Goal: Check status: Check status

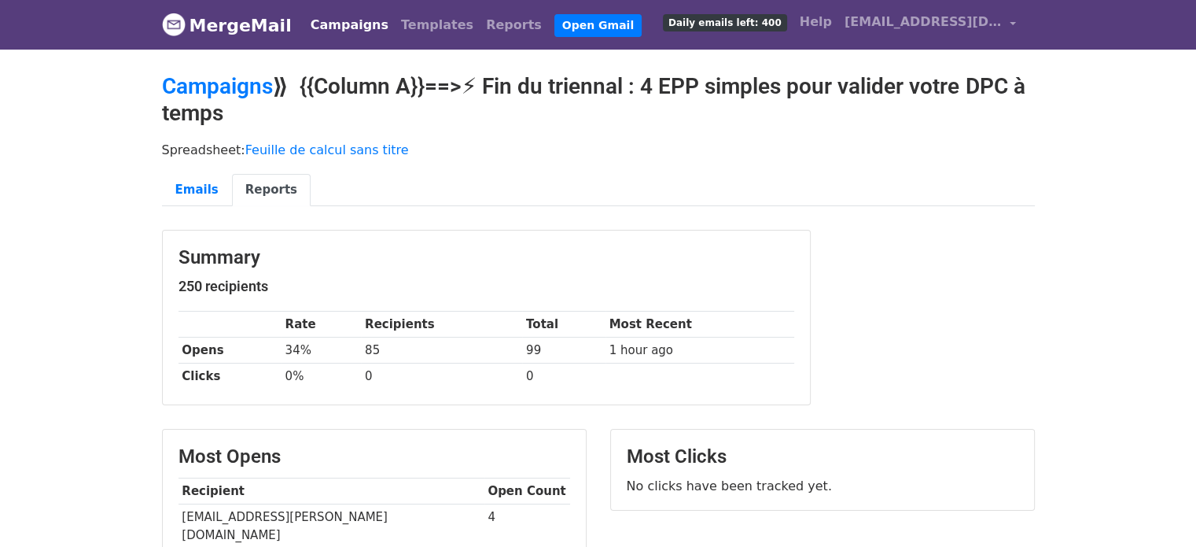
click at [700, 98] on h2 "Campaigns ⟫ {{Column A}}==>⚡ Fin du triennal : 4 EPP simples pour valider votre…" at bounding box center [598, 99] width 873 height 53
click at [304, 31] on link "Campaigns" at bounding box center [349, 24] width 90 height 31
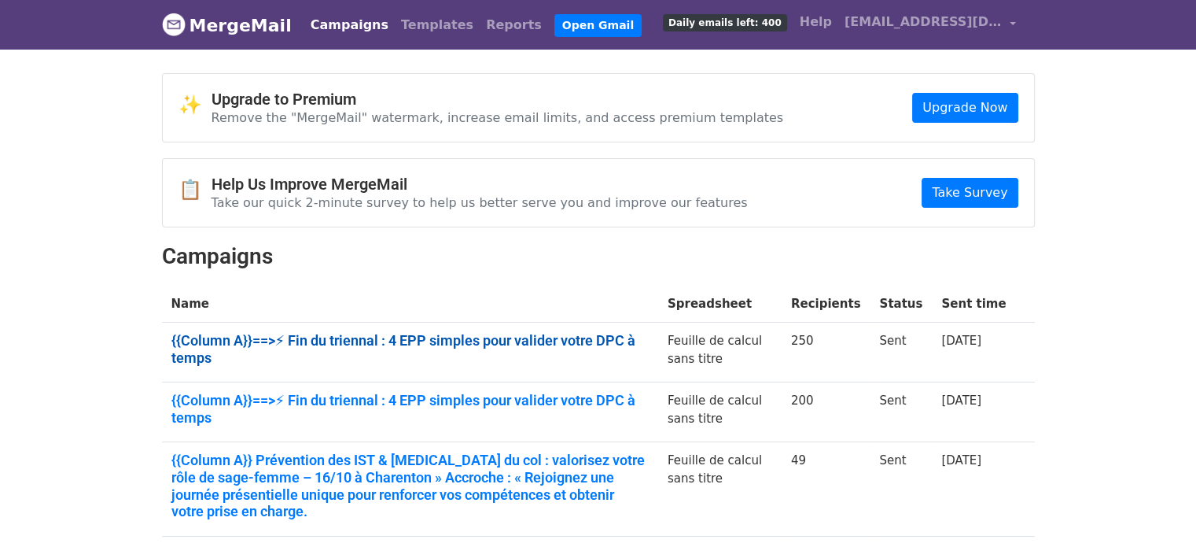
click at [258, 339] on link "{{Column A}}==>⚡ Fin du triennal : 4 EPP simples pour valider votre DPC à temps" at bounding box center [409, 349] width 477 height 34
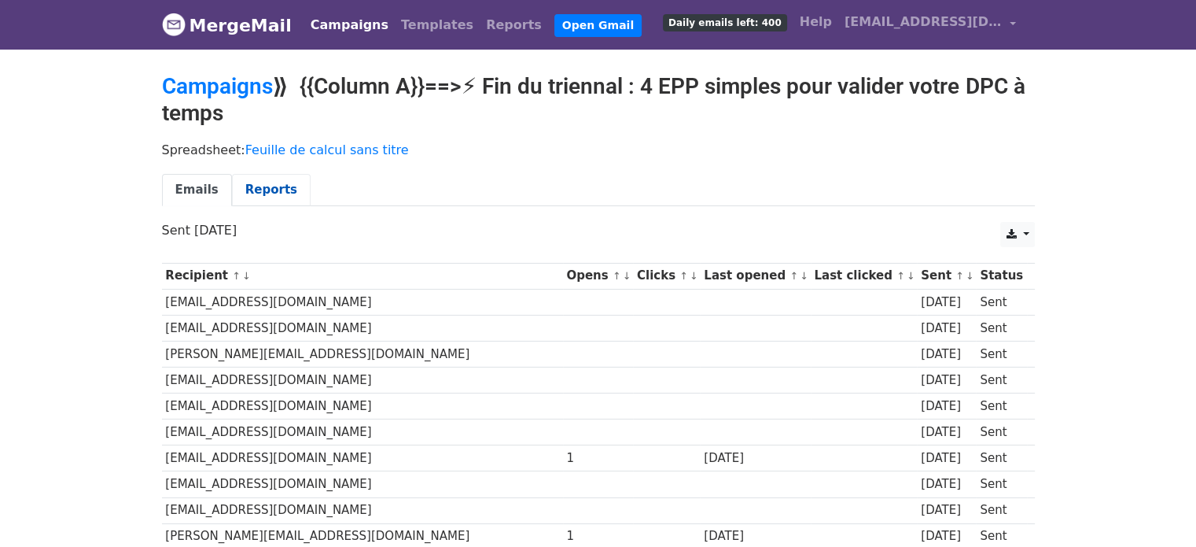
click at [267, 174] on link "Reports" at bounding box center [271, 190] width 79 height 32
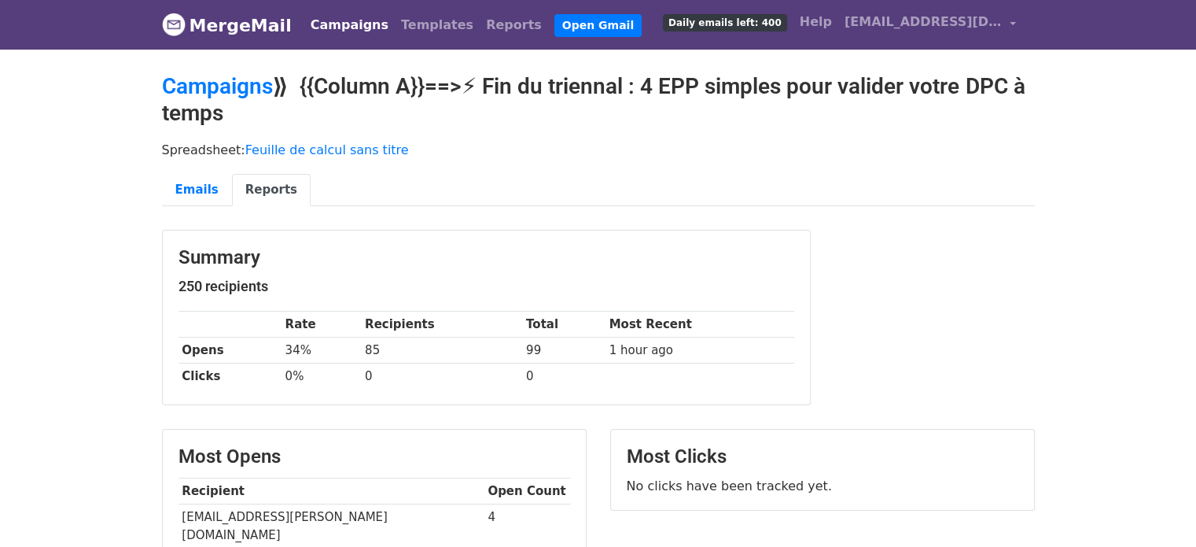
click at [279, 510] on td "nolwenn.balch@gmail.com" at bounding box center [332, 526] width 306 height 44
click at [279, 510] on td "[EMAIL_ADDRESS][PERSON_NAME][DOMAIN_NAME]" at bounding box center [332, 526] width 306 height 44
copy td "gmail"
click at [279, 510] on td "[EMAIL_ADDRESS][PERSON_NAME][DOMAIN_NAME]" at bounding box center [332, 526] width 306 height 44
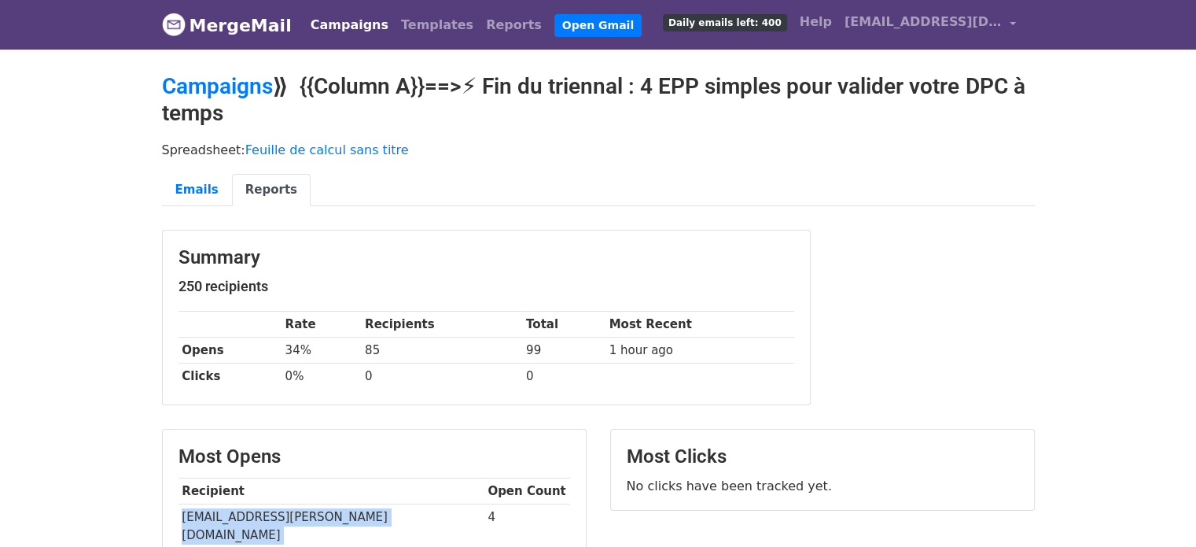
click at [279, 510] on td "nolwenn.balch@gmail.com" at bounding box center [332, 526] width 306 height 44
click at [315, 35] on link "Campaigns" at bounding box center [349, 24] width 90 height 31
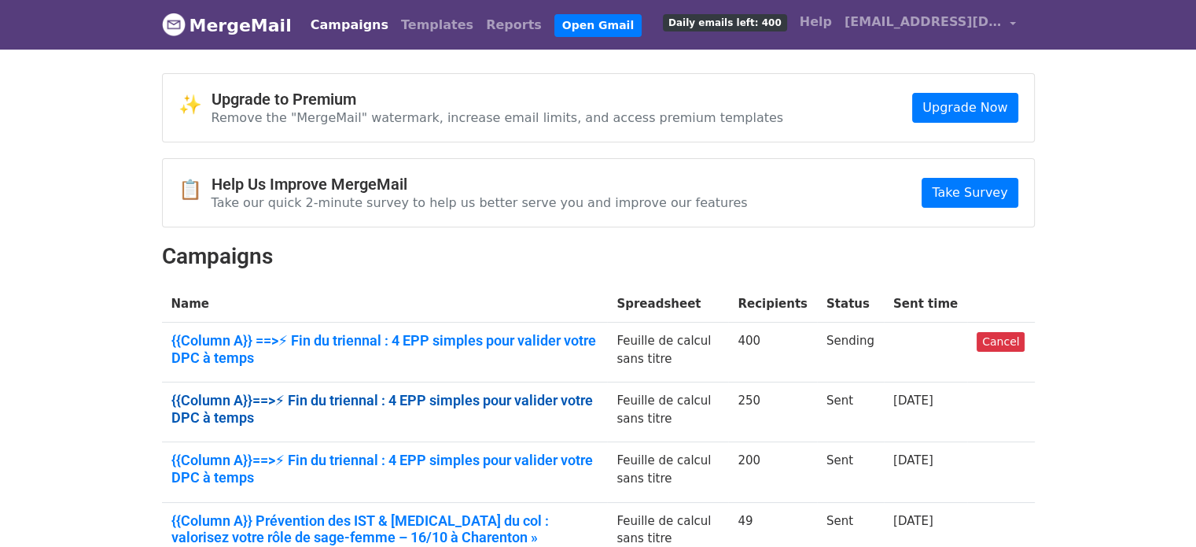
click at [336, 396] on link "{{Column A}}==>⚡ Fin du triennal : 4 EPP simples pour valider votre DPC à temps" at bounding box center [384, 409] width 427 height 34
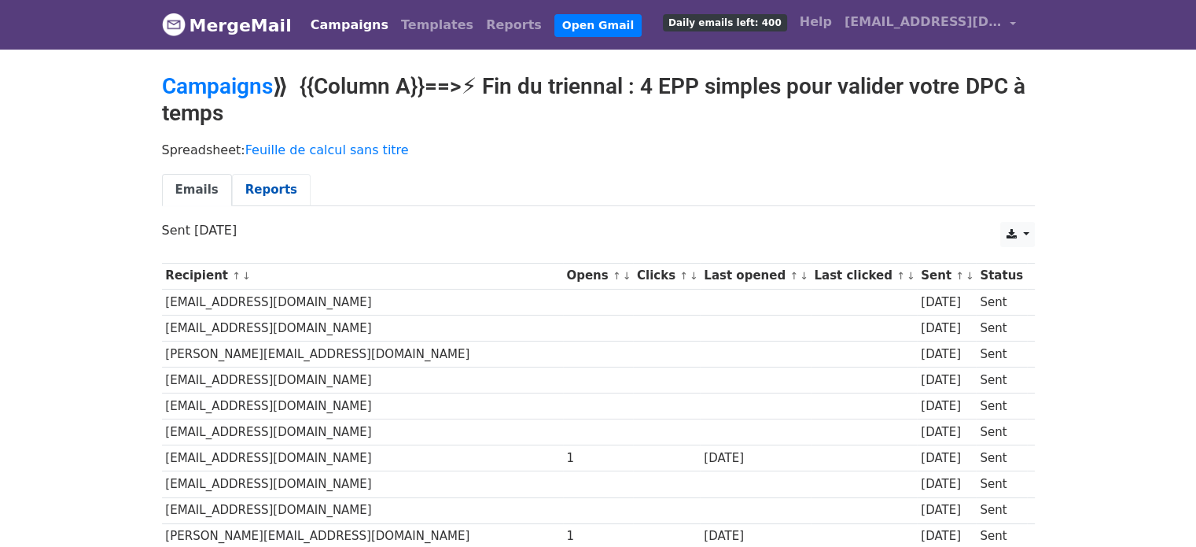
click at [241, 193] on link "Reports" at bounding box center [271, 190] width 79 height 32
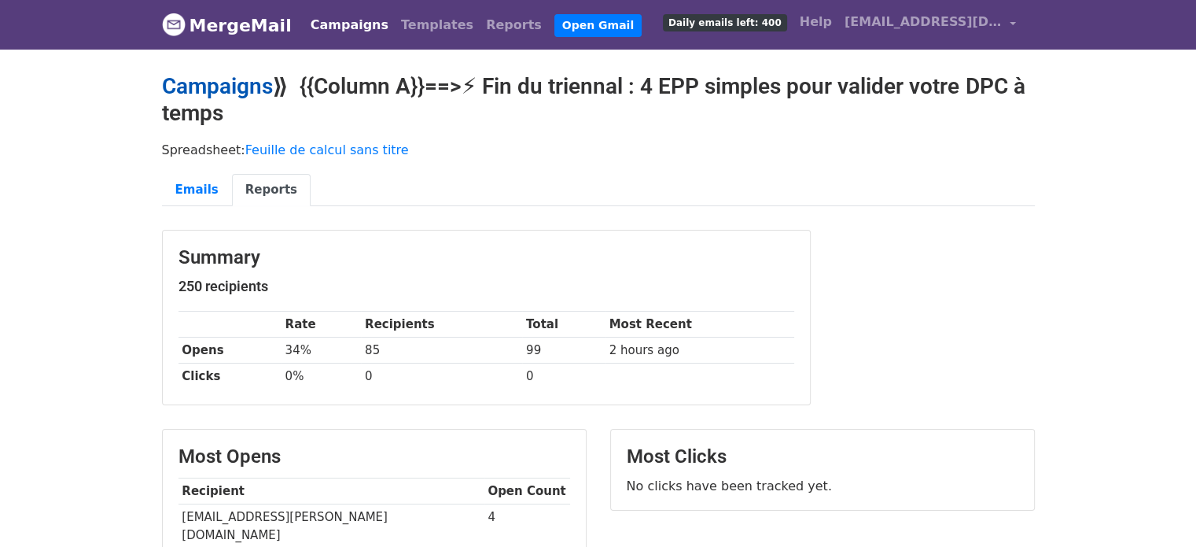
click at [220, 82] on link "Campaigns" at bounding box center [217, 86] width 111 height 26
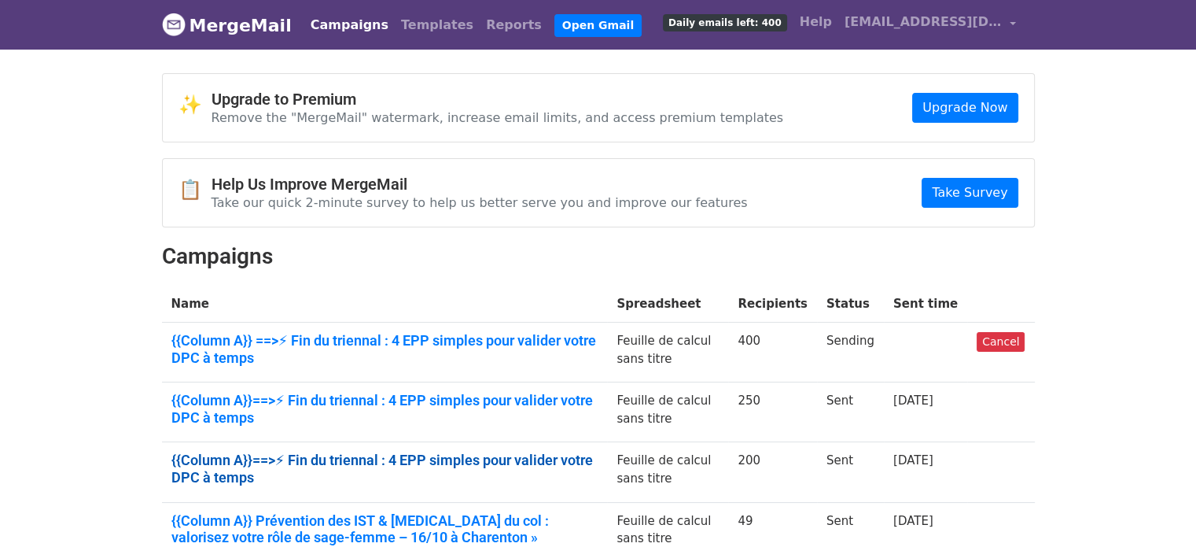
click at [377, 461] on link "{{Column A}}==>⚡ Fin du triennal : 4 EPP simples pour valider votre DPC à temps" at bounding box center [384, 468] width 427 height 34
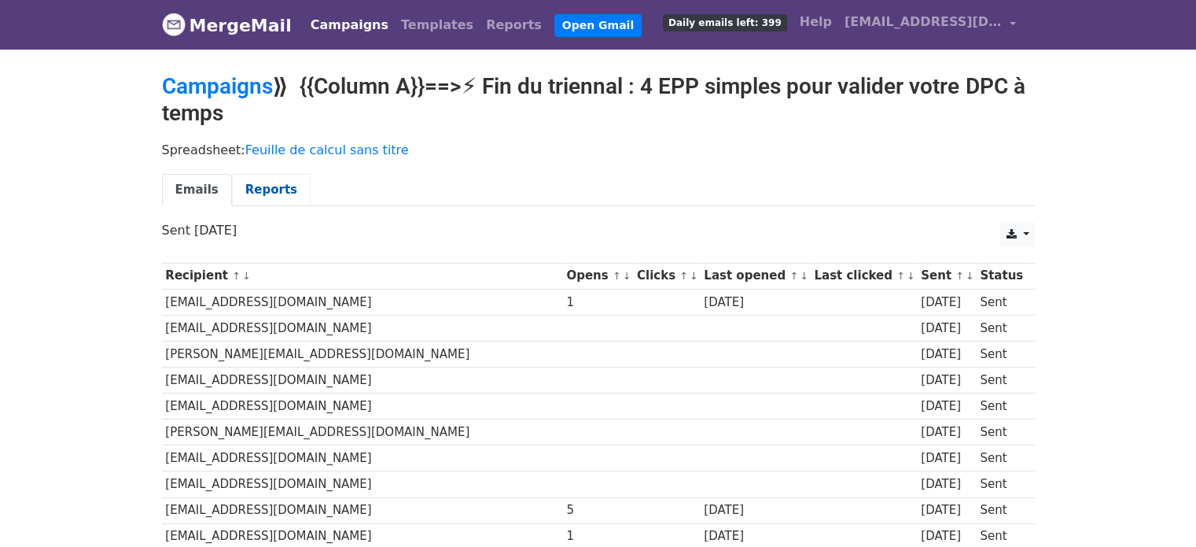
click at [242, 186] on link "Reports" at bounding box center [271, 190] width 79 height 32
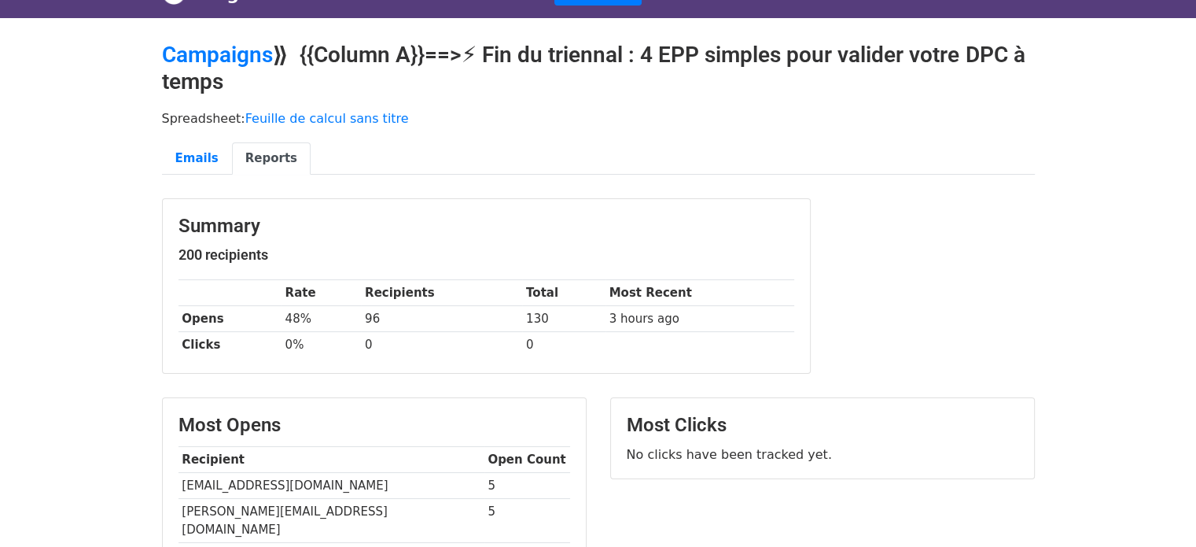
scroll to position [126, 0]
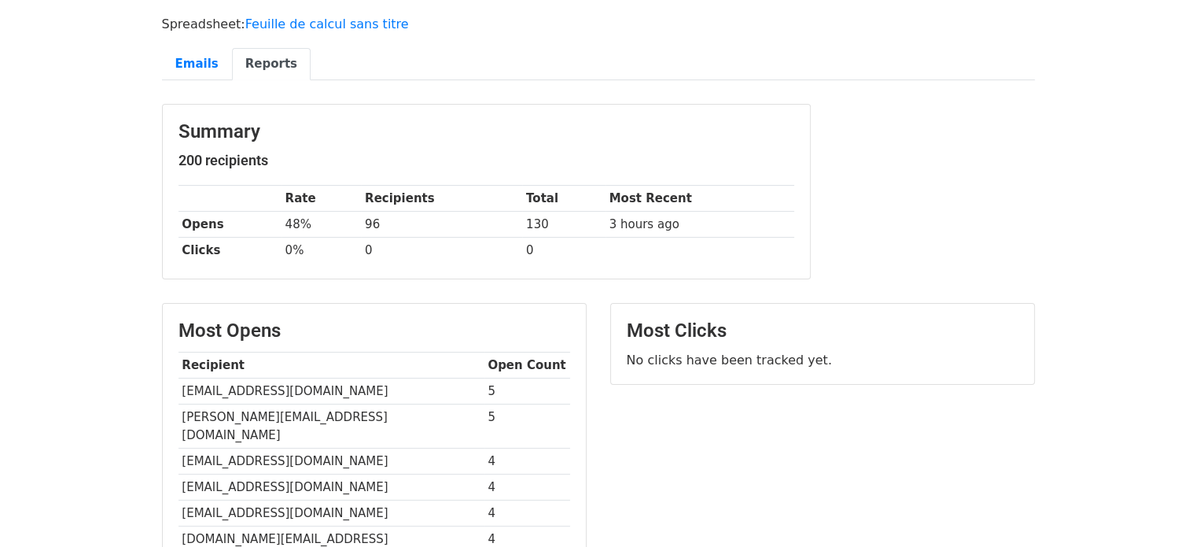
click at [223, 386] on td "[EMAIL_ADDRESS][DOMAIN_NAME]" at bounding box center [332, 391] width 306 height 26
copy tr "[EMAIL_ADDRESS][DOMAIN_NAME]"
click at [318, 227] on td "48%" at bounding box center [322, 225] width 80 height 26
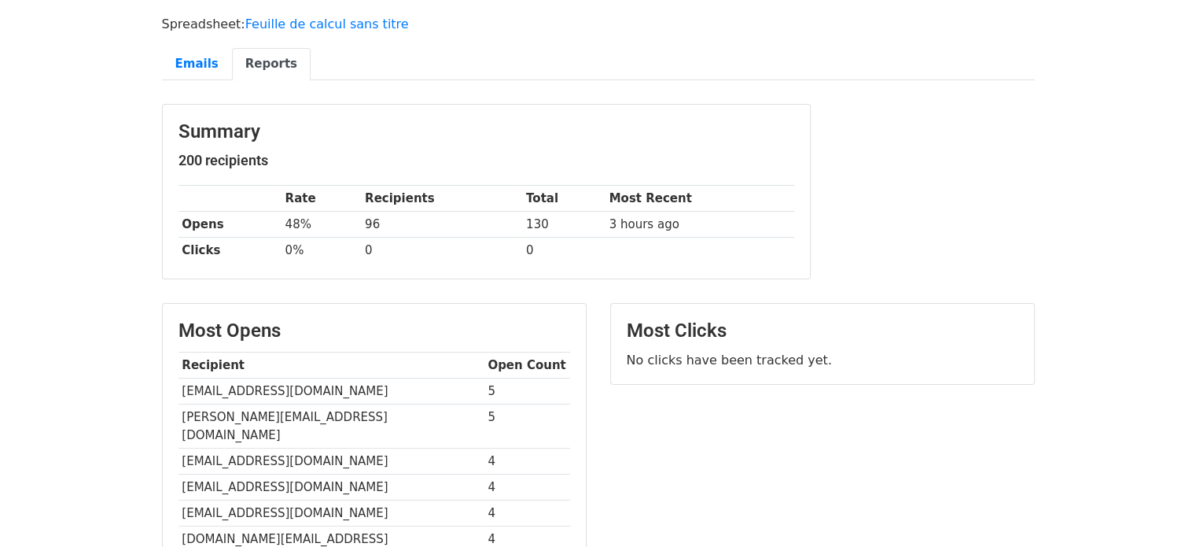
click at [238, 414] on td "[PERSON_NAME][EMAIL_ADDRESS][DOMAIN_NAME]" at bounding box center [332, 426] width 306 height 44
copy tr "[PERSON_NAME][EMAIL_ADDRESS][DOMAIN_NAME]"
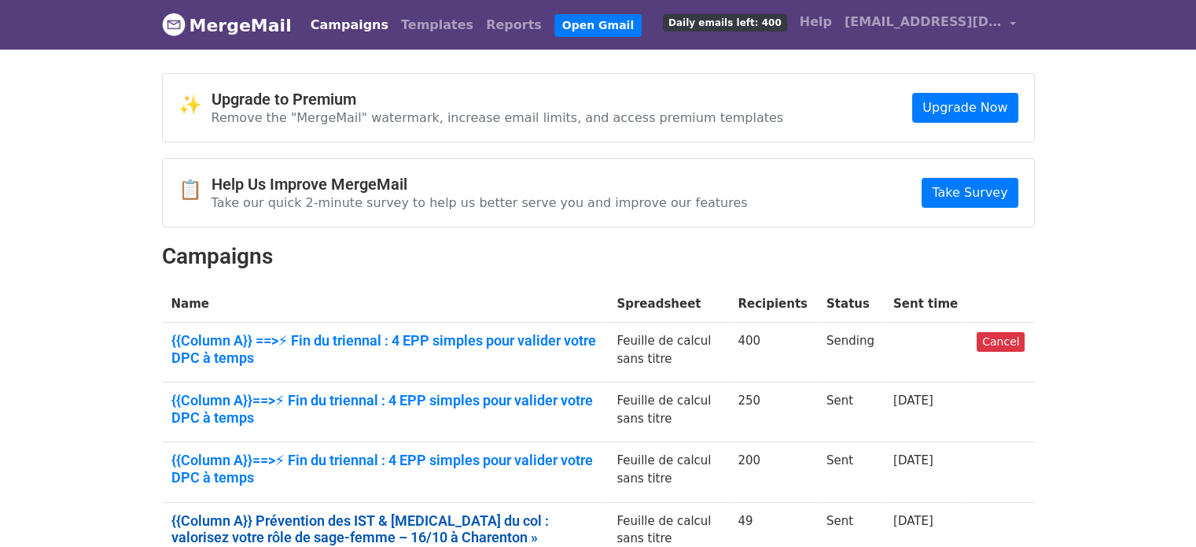
click at [422, 528] on link "{{Column A}} Prévention des IST & cancer du col : valorisez votre rôle de sage-…" at bounding box center [384, 546] width 427 height 68
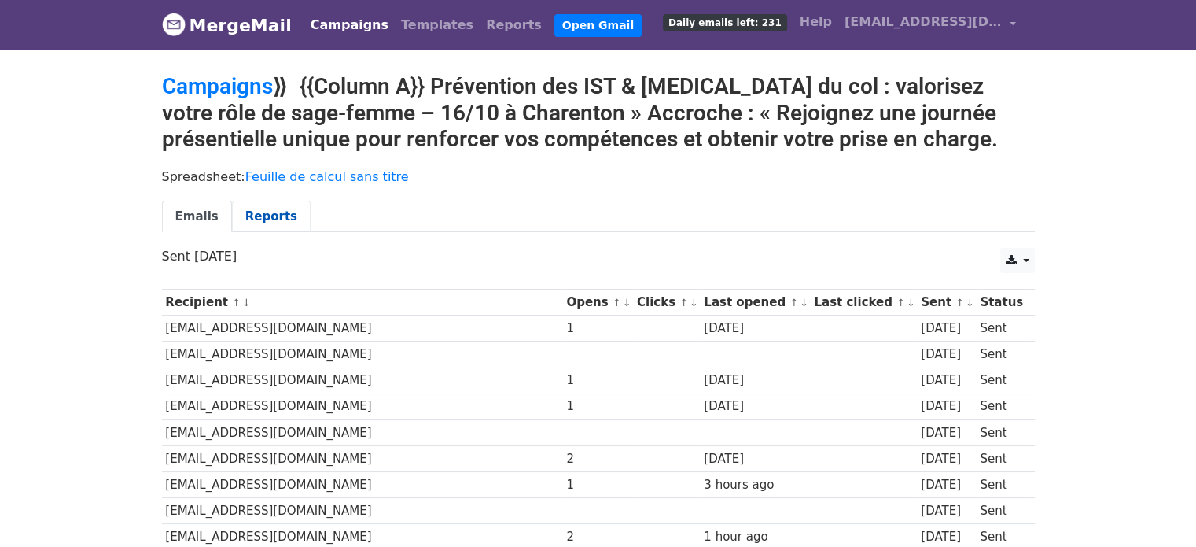
click at [266, 219] on link "Reports" at bounding box center [271, 217] width 79 height 32
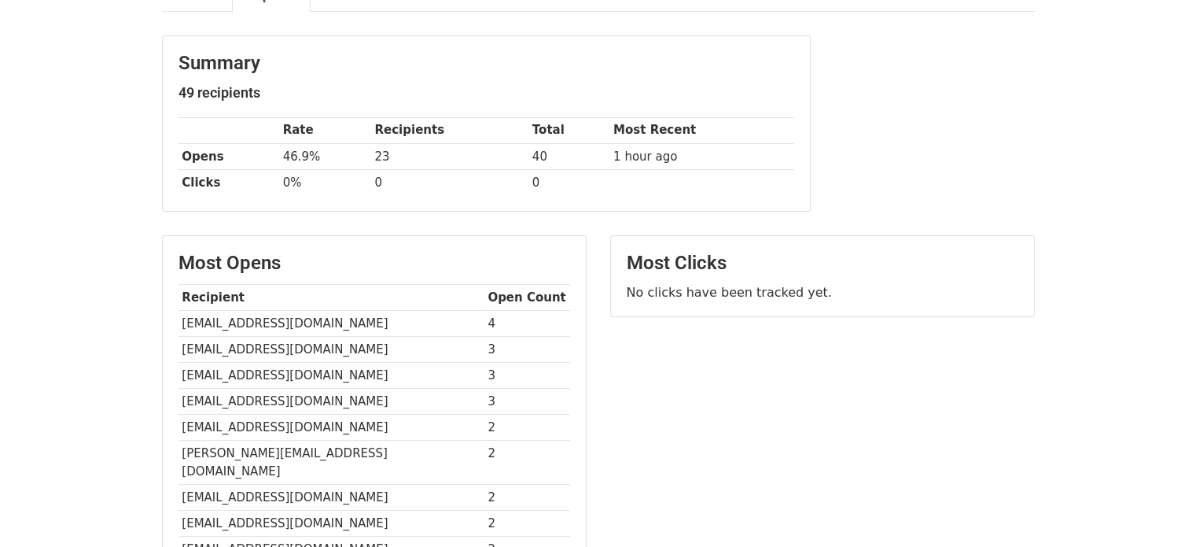
scroll to position [252, 0]
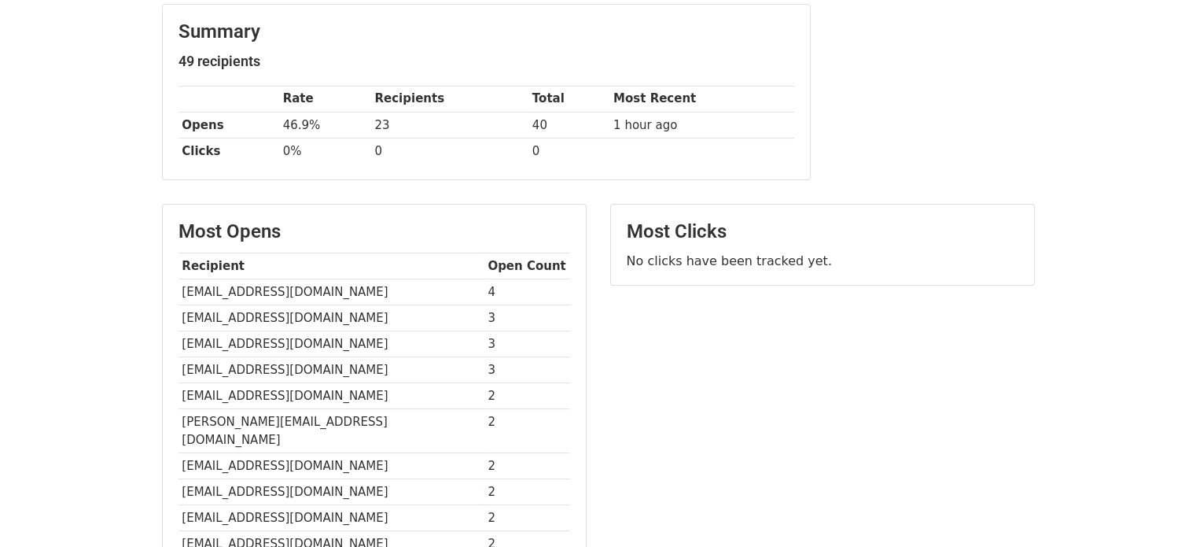
click at [120, 264] on body "MergeMail Campaigns Templates Reports Open Gmail Daily emails left: 229 Help [E…" at bounding box center [598, 252] width 1196 height 1008
click at [155, 190] on div "Summary 49 recipients Rate Recipients Total Most Recent Opens 46.9% 23 40 1 hou…" at bounding box center [486, 100] width 672 height 192
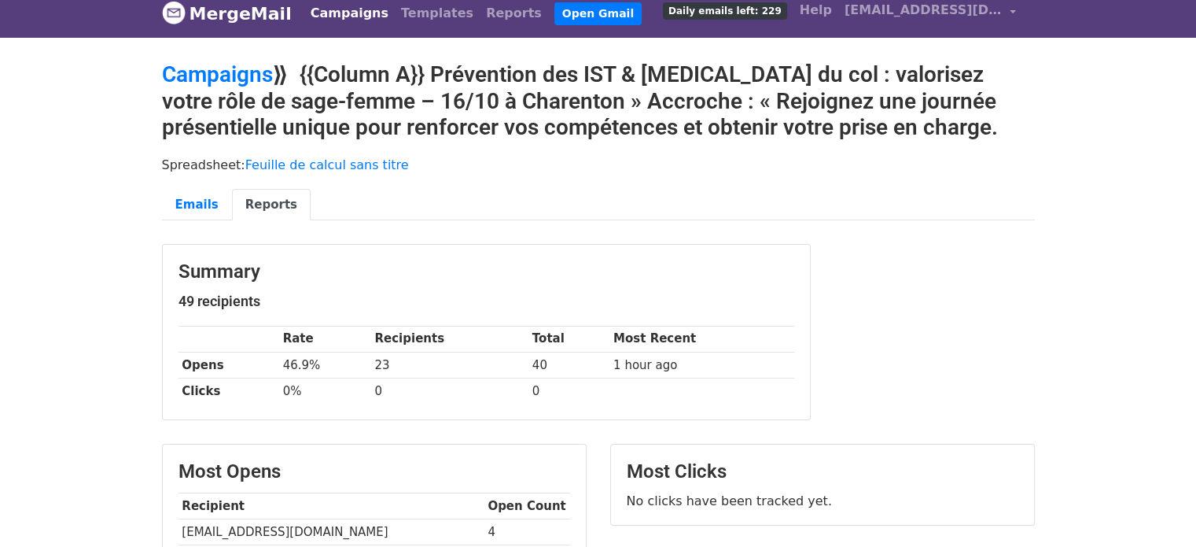
scroll to position [0, 0]
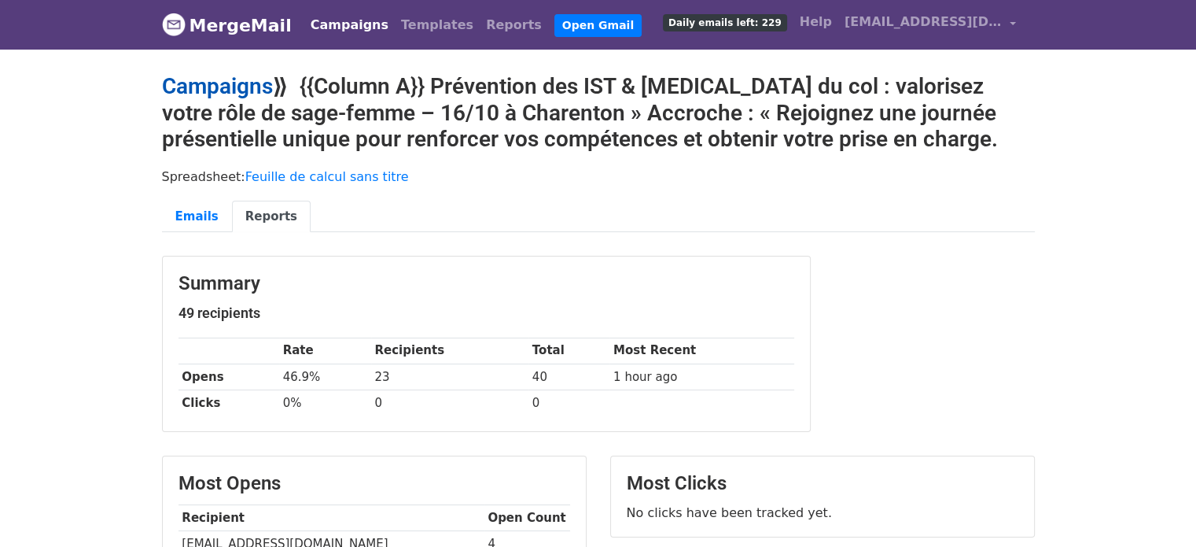
click at [239, 85] on link "Campaigns" at bounding box center [217, 86] width 111 height 26
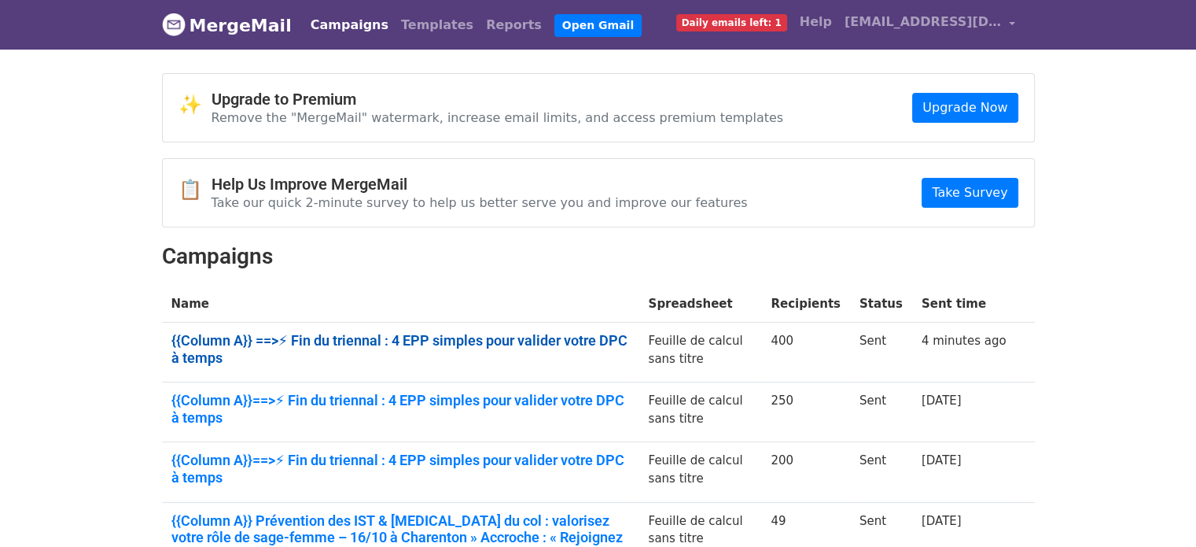
click at [493, 336] on link "{{Column A}} ==>⚡ Fin du triennal : 4 EPP simples pour valider votre DPC à temps" at bounding box center [400, 349] width 458 height 34
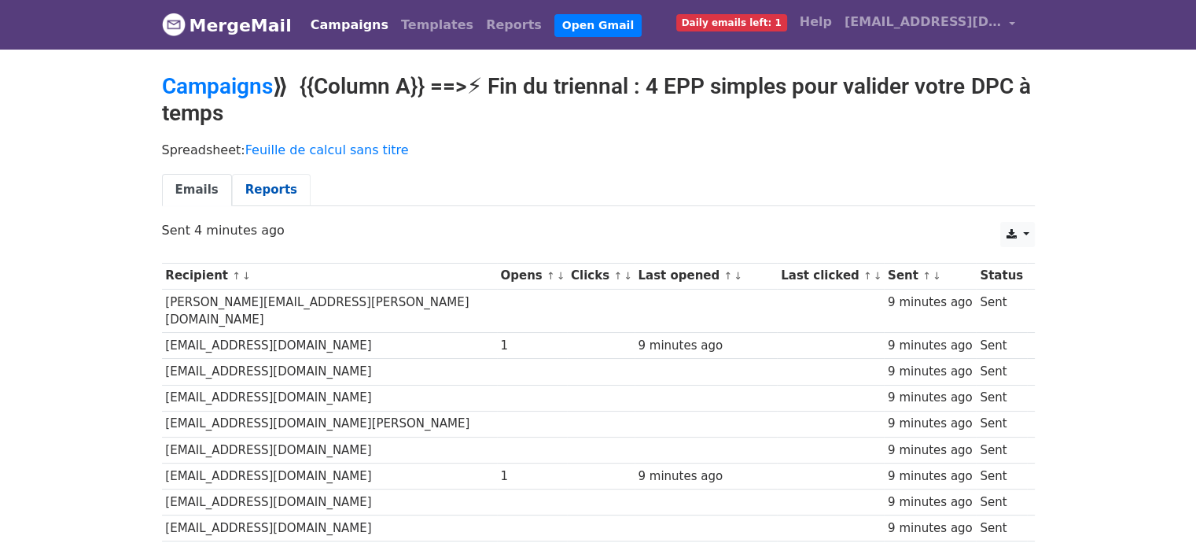
click at [246, 179] on link "Reports" at bounding box center [271, 190] width 79 height 32
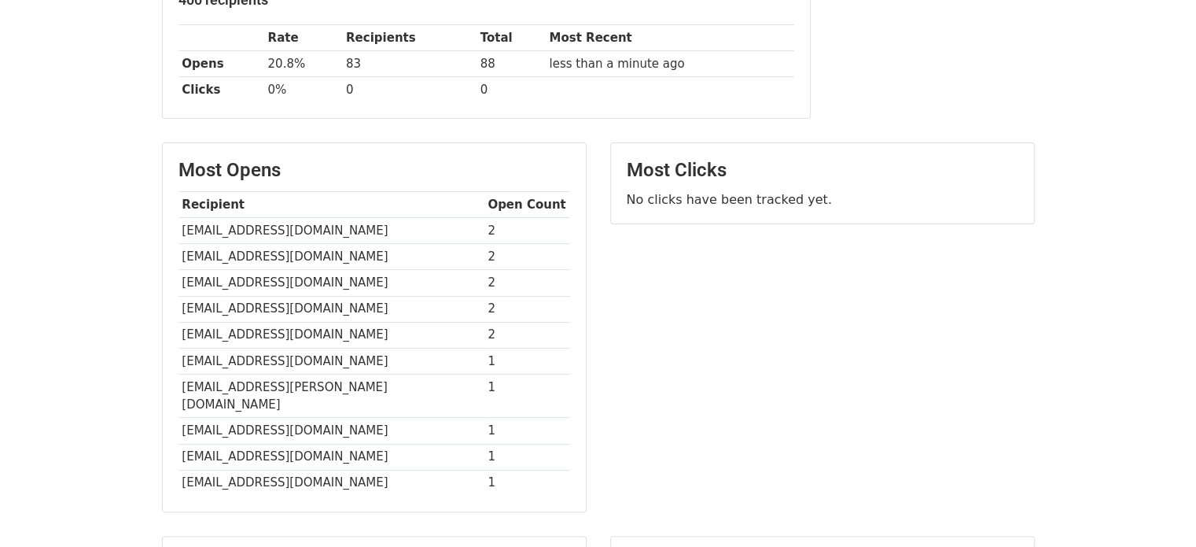
scroll to position [288, 0]
drag, startPoint x: 1207, startPoint y: 182, endPoint x: 1186, endPoint y: 329, distance: 147.8
click at [1186, 329] on html "MergeMail Campaigns Templates Reports Open Gmail Daily emails left: 1 Help clau…" at bounding box center [598, 234] width 1196 height 1044
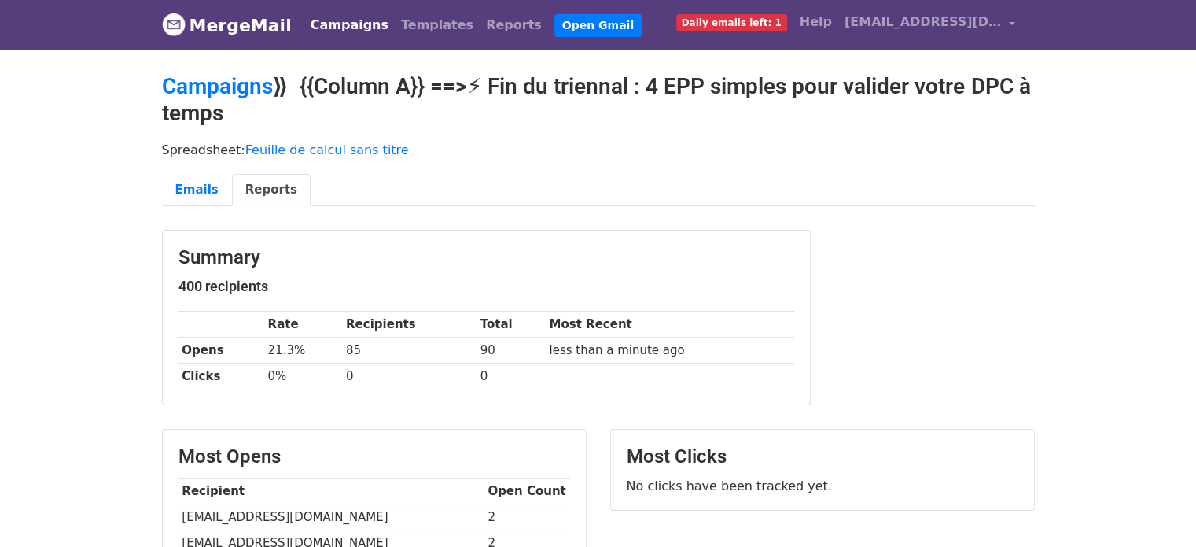
scroll to position [31, 0]
